Goal: Information Seeking & Learning: Check status

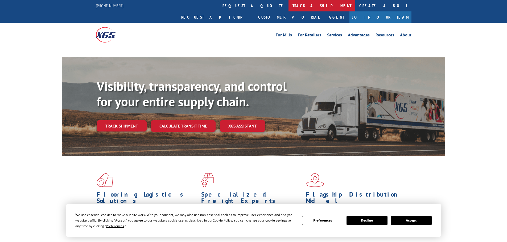
click at [288, 7] on link "track a shipment" at bounding box center [321, 5] width 67 height 11
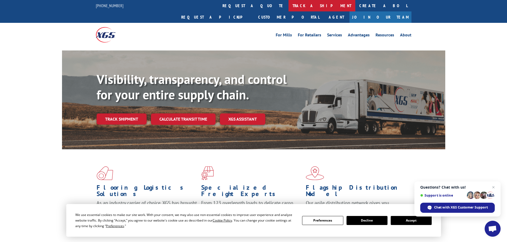
click at [288, 7] on link "track a shipment" at bounding box center [321, 5] width 67 height 11
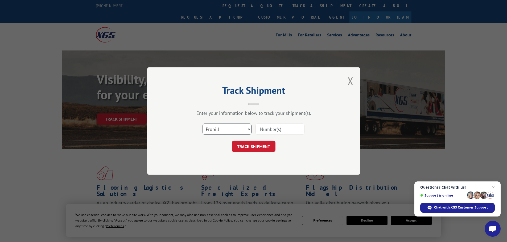
click at [228, 126] on select "Select category... Probill BOL PO" at bounding box center [226, 129] width 49 height 11
select select "bol"
click at [202, 124] on select "Select category... Probill BOL PO" at bounding box center [226, 129] width 49 height 11
click at [267, 129] on input at bounding box center [279, 129] width 49 height 11
paste input "5181757"
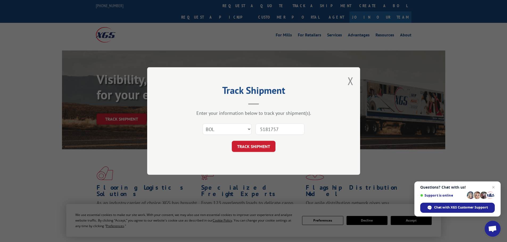
type input "5181757"
drag, startPoint x: 258, startPoint y: 140, endPoint x: 257, endPoint y: 145, distance: 5.4
click at [257, 145] on form "Select category... Probill BOL PO 5181757 TRACK SHIPMENT" at bounding box center [254, 136] width 160 height 32
click at [257, 145] on button "TRACK SHIPMENT" at bounding box center [254, 146] width 44 height 11
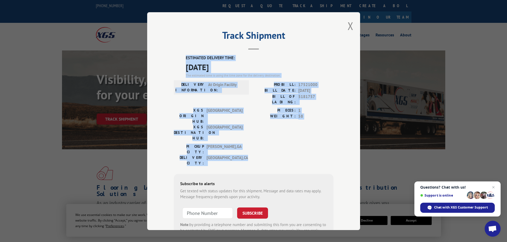
drag, startPoint x: 184, startPoint y: 55, endPoint x: 238, endPoint y: 134, distance: 95.8
click at [238, 134] on div "Track Shipment ESTIMATED DELIVERY TIME: [DATE] The estimated time is using the …" at bounding box center [253, 121] width 213 height 218
copy div "ESTIMATED DELIVERY TIME: [DATE] The estimated time is using the time zone for t…"
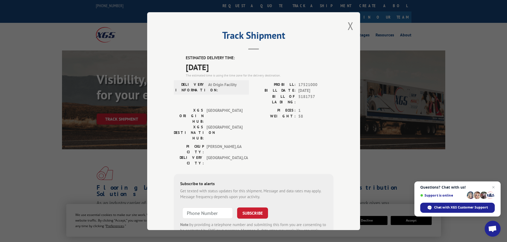
click at [344, 26] on div "Track Shipment ESTIMATED DELIVERY TIME: [DATE] The estimated time is using the …" at bounding box center [253, 121] width 213 height 218
click at [349, 28] on button "Close modal" at bounding box center [350, 26] width 6 height 14
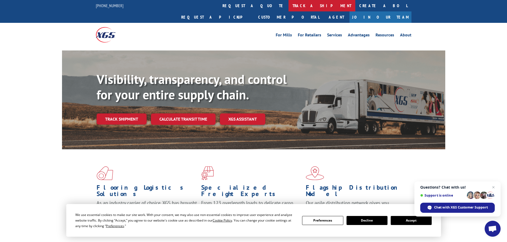
click at [288, 5] on link "track a shipment" at bounding box center [321, 5] width 67 height 11
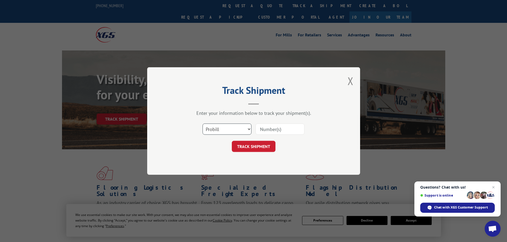
click at [236, 128] on select "Select category... Probill BOL PO" at bounding box center [226, 129] width 49 height 11
select select "bol"
click at [202, 124] on select "Select category... Probill BOL PO" at bounding box center [226, 129] width 49 height 11
click at [291, 128] on input at bounding box center [279, 129] width 49 height 11
paste input "5181743"
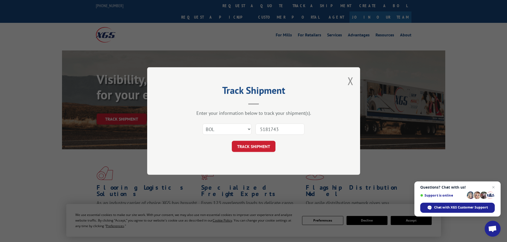
type input "5181743"
click at [232, 141] on button "TRACK SHIPMENT" at bounding box center [254, 146] width 44 height 11
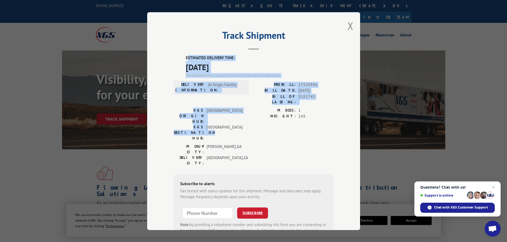
drag, startPoint x: 185, startPoint y: 55, endPoint x: 202, endPoint y: 113, distance: 59.7
click at [202, 113] on div "ESTIMATED DELIVERY TIME: [DATE] The estimated time is using the time zone for t…" at bounding box center [254, 150] width 160 height 191
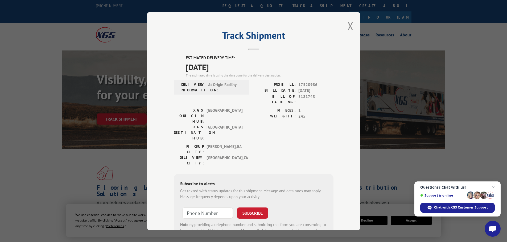
click at [264, 118] on div "PIECES: 1 WEIGHT: 245" at bounding box center [293, 125] width 80 height 36
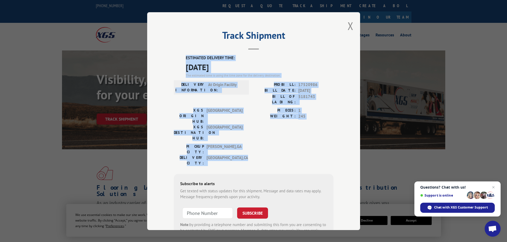
drag, startPoint x: 184, startPoint y: 55, endPoint x: 239, endPoint y: 134, distance: 96.7
click at [239, 134] on div "Track Shipment ESTIMATED DELIVERY TIME: [DATE] The estimated time is using the …" at bounding box center [253, 121] width 213 height 218
copy div "ESTIMATED DELIVERY TIME: [DATE] The estimated time is using the time zone for t…"
click at [347, 24] on button "Close modal" at bounding box center [350, 26] width 6 height 14
